Goal: Task Accomplishment & Management: Use online tool/utility

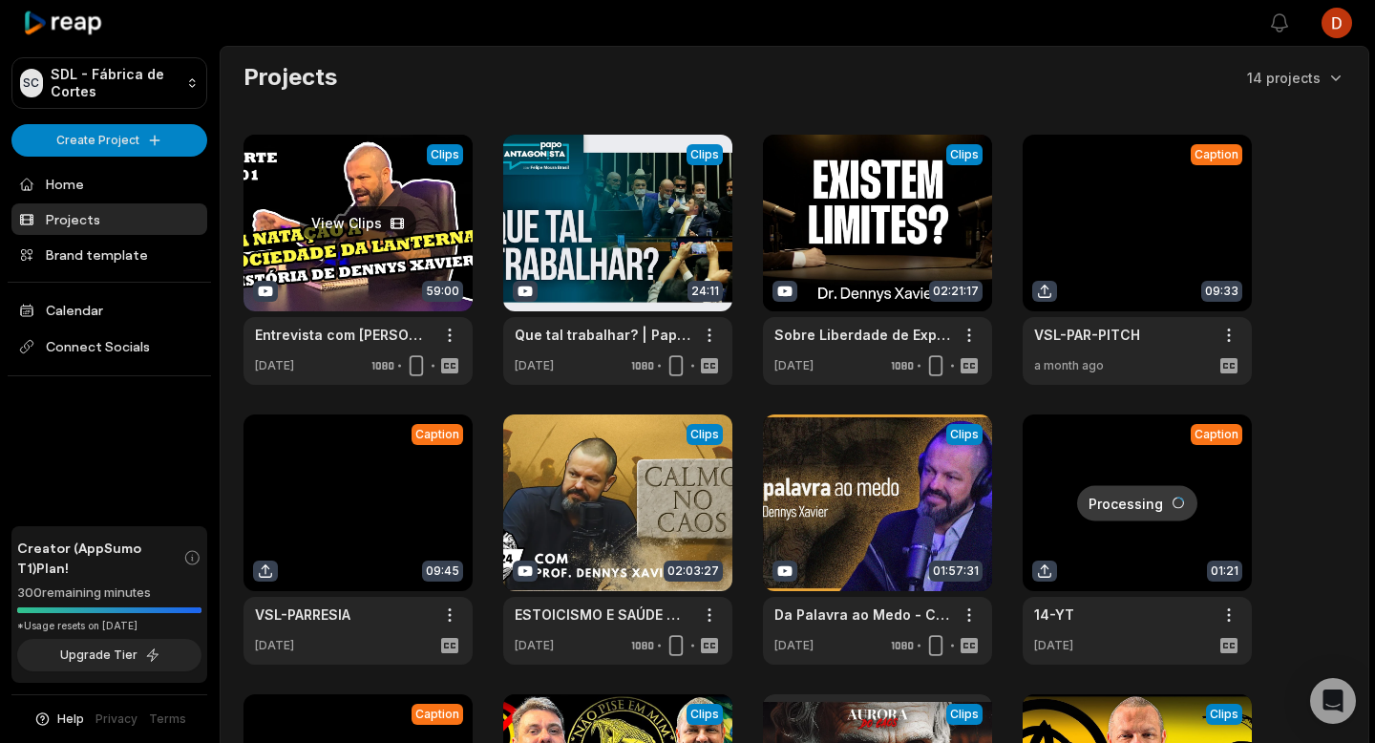
click at [404, 258] on link at bounding box center [357, 260] width 229 height 250
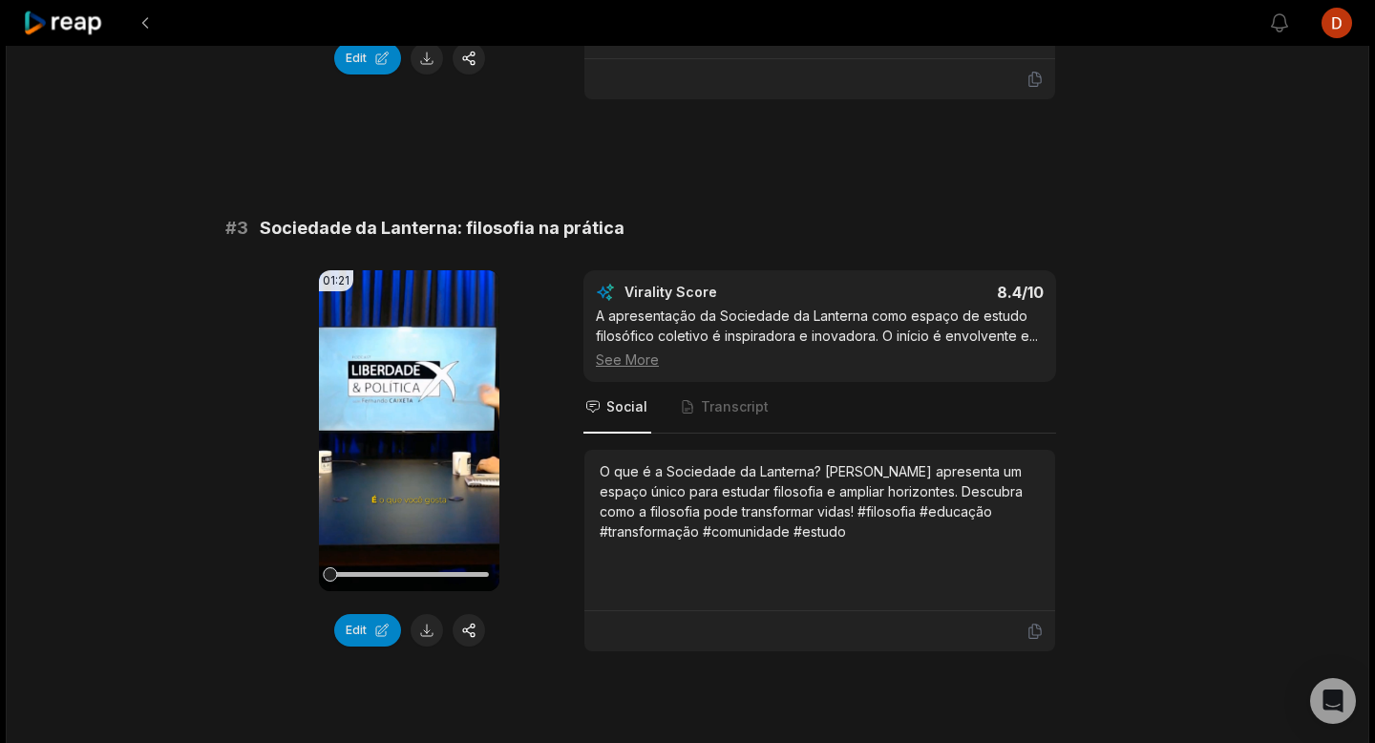
scroll to position [1142, 0]
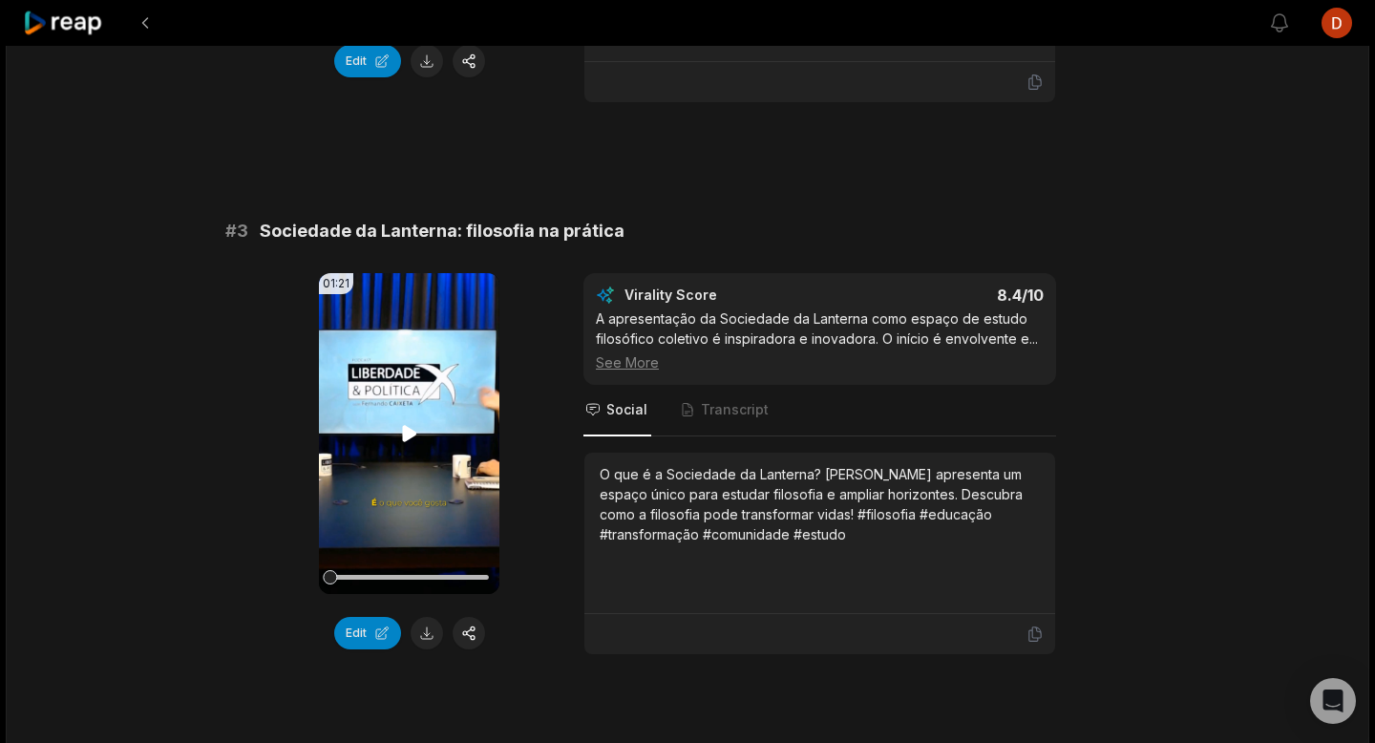
click at [403, 359] on video "Your browser does not support mp4 format." at bounding box center [409, 433] width 180 height 321
click at [355, 633] on button "Edit" at bounding box center [367, 633] width 67 height 32
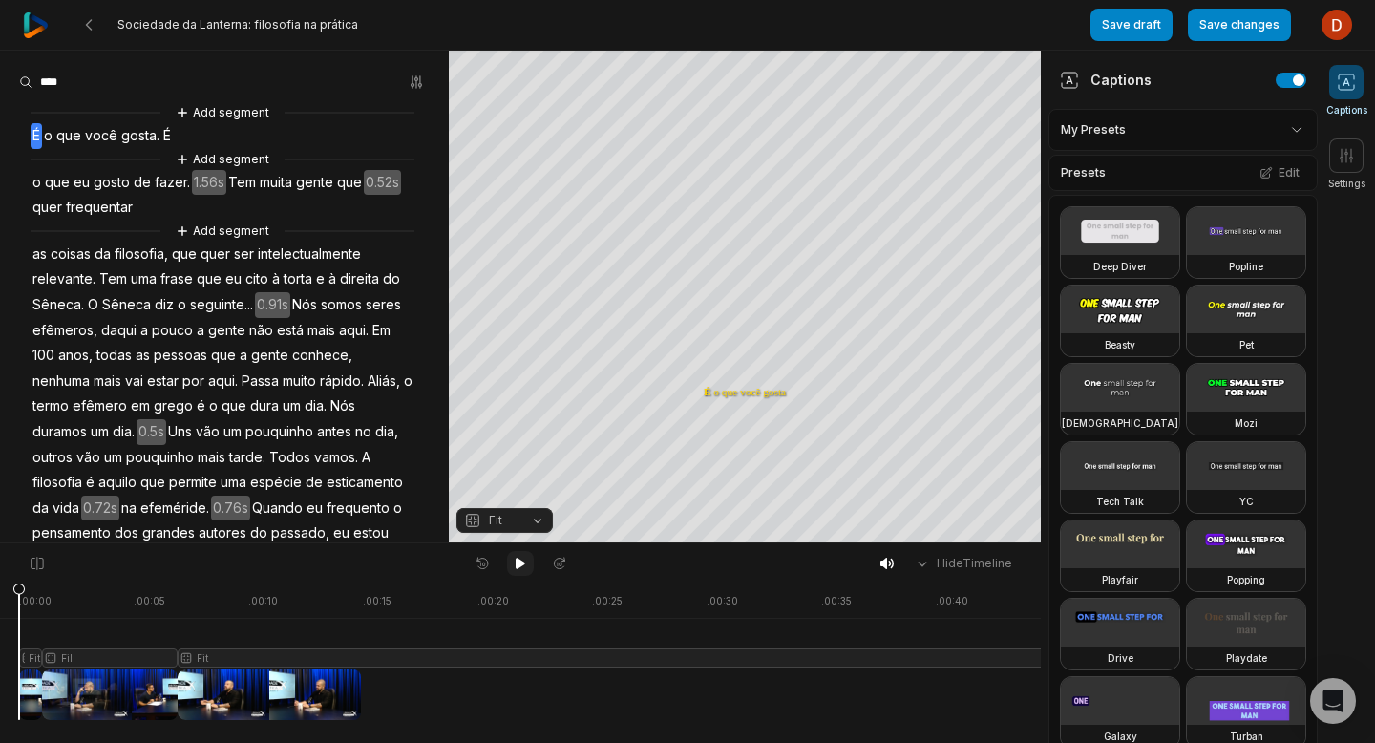
click at [525, 561] on icon at bounding box center [520, 563] width 15 height 15
